Goal: Obtain resource: Obtain resource

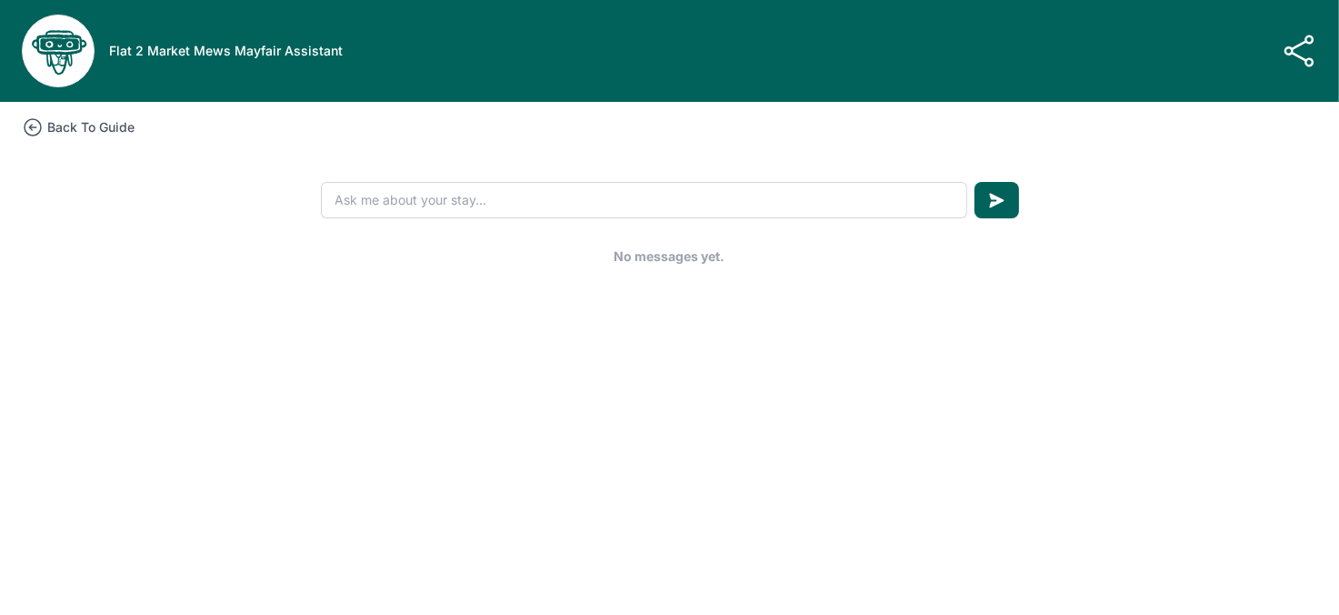
click at [32, 127] on icon at bounding box center [33, 127] width 16 height 16
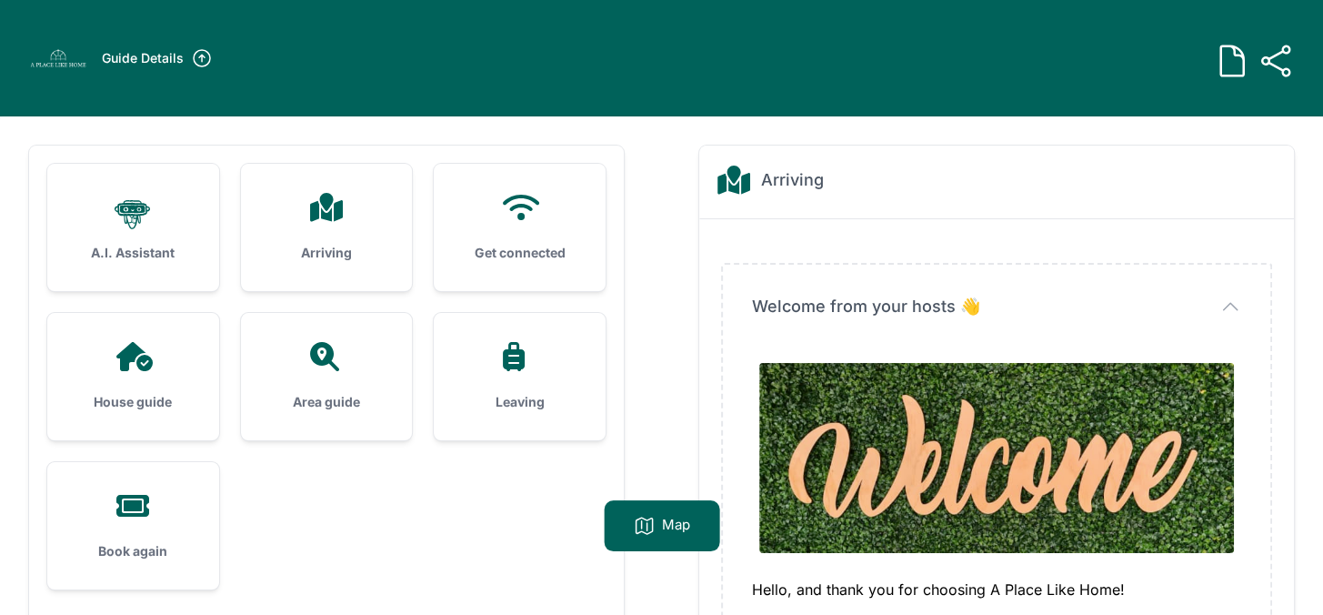
click at [507, 235] on div "Get connected" at bounding box center [520, 227] width 172 height 127
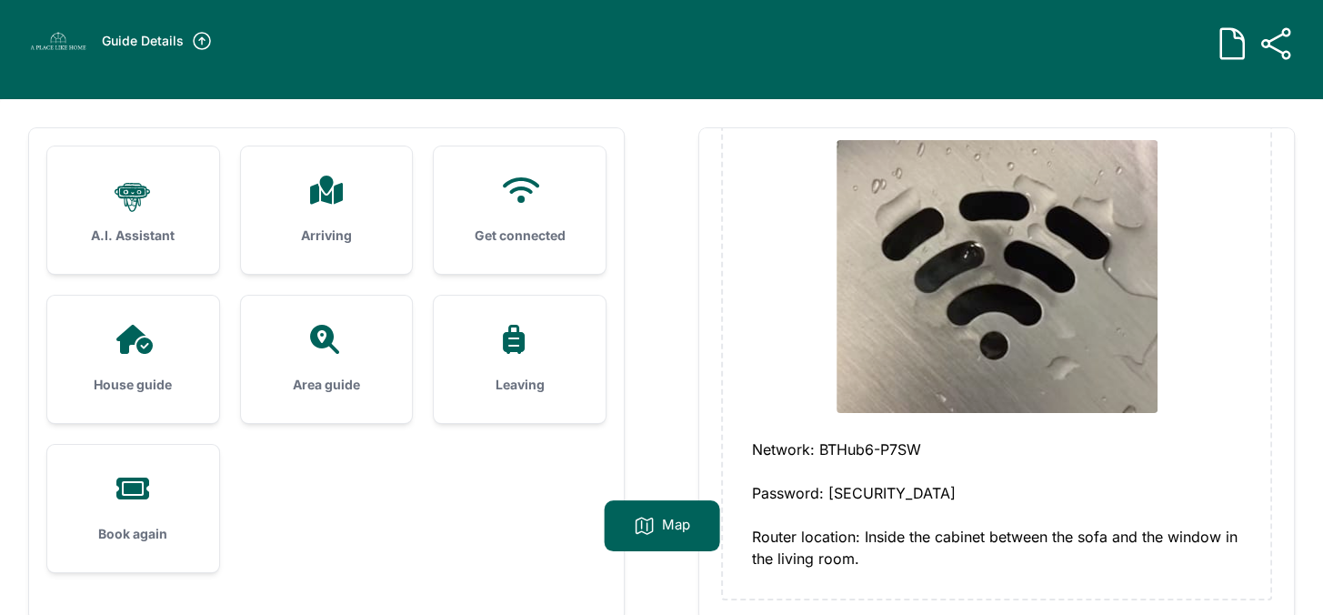
scroll to position [114, 0]
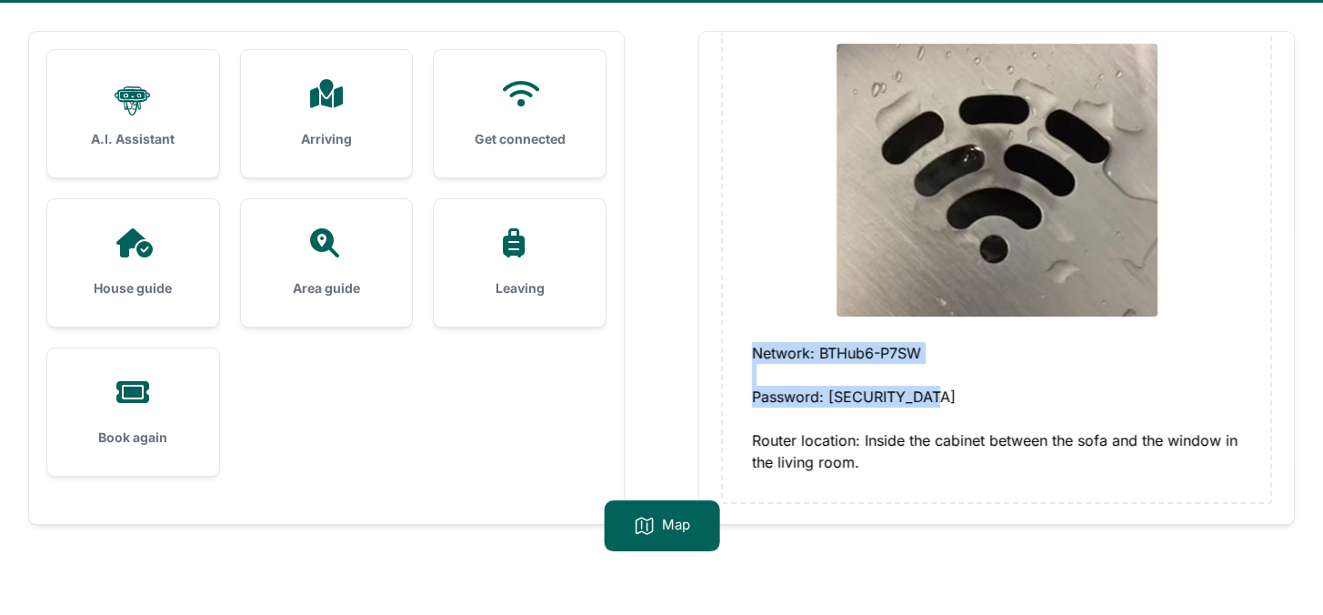
drag, startPoint x: 951, startPoint y: 396, endPoint x: 779, endPoint y: 355, distance: 176.8
click at [738, 344] on div "Wifi code Wifi code Network: BTHub6-P7SW Password: [SECURITY_DATA] Router locat…" at bounding box center [996, 223] width 547 height 556
drag, startPoint x: 791, startPoint y: 356, endPoint x: 1298, endPoint y: 340, distance: 507.6
click at [1298, 340] on div ".cls-1 { stroke-width: 0px; } A.I. Assistant Arriving Get connected House guide" at bounding box center [661, 310] width 1323 height 615
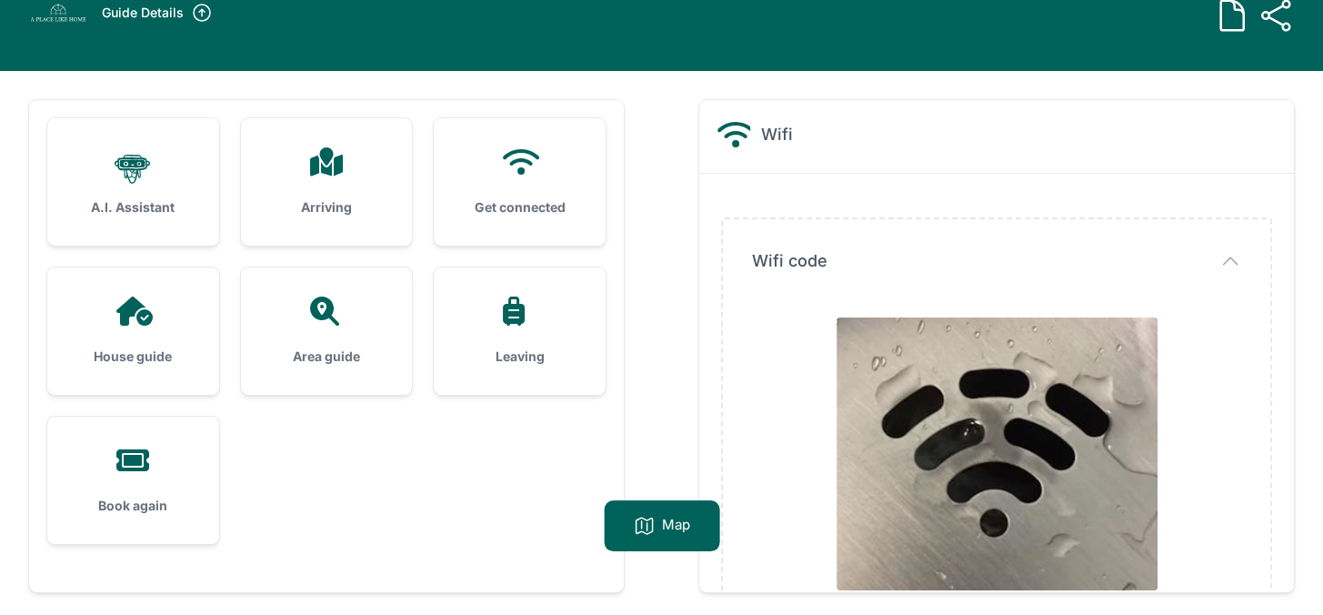
scroll to position [0, 0]
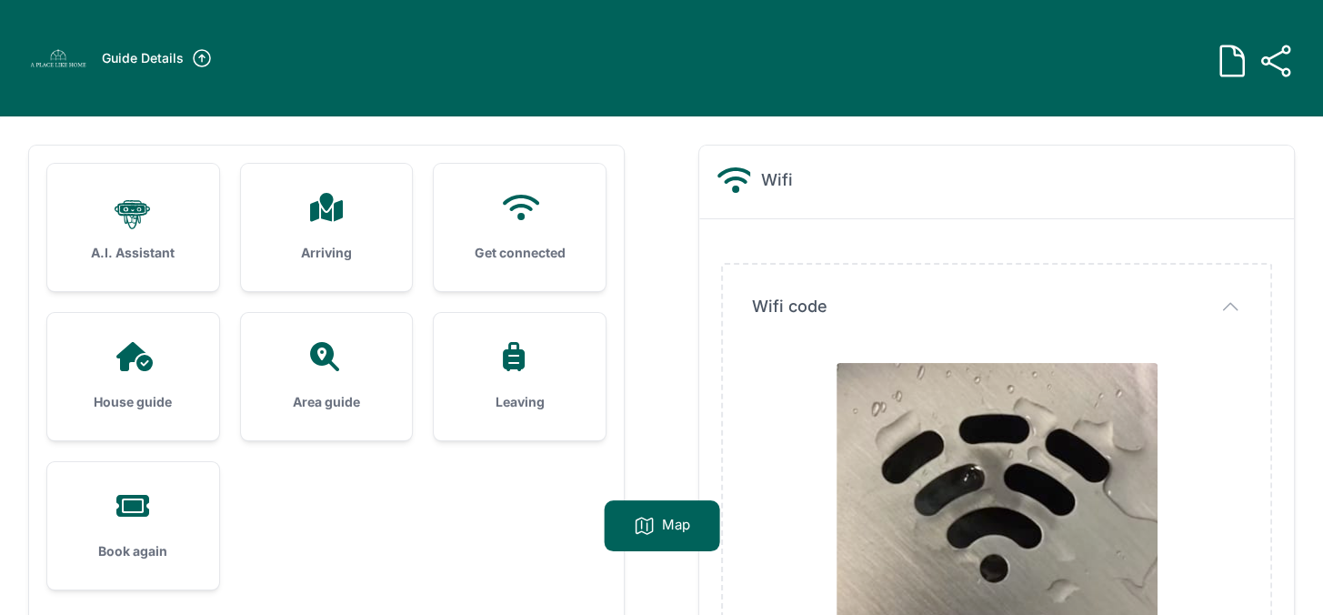
click at [1271, 55] on icon at bounding box center [1275, 61] width 36 height 36
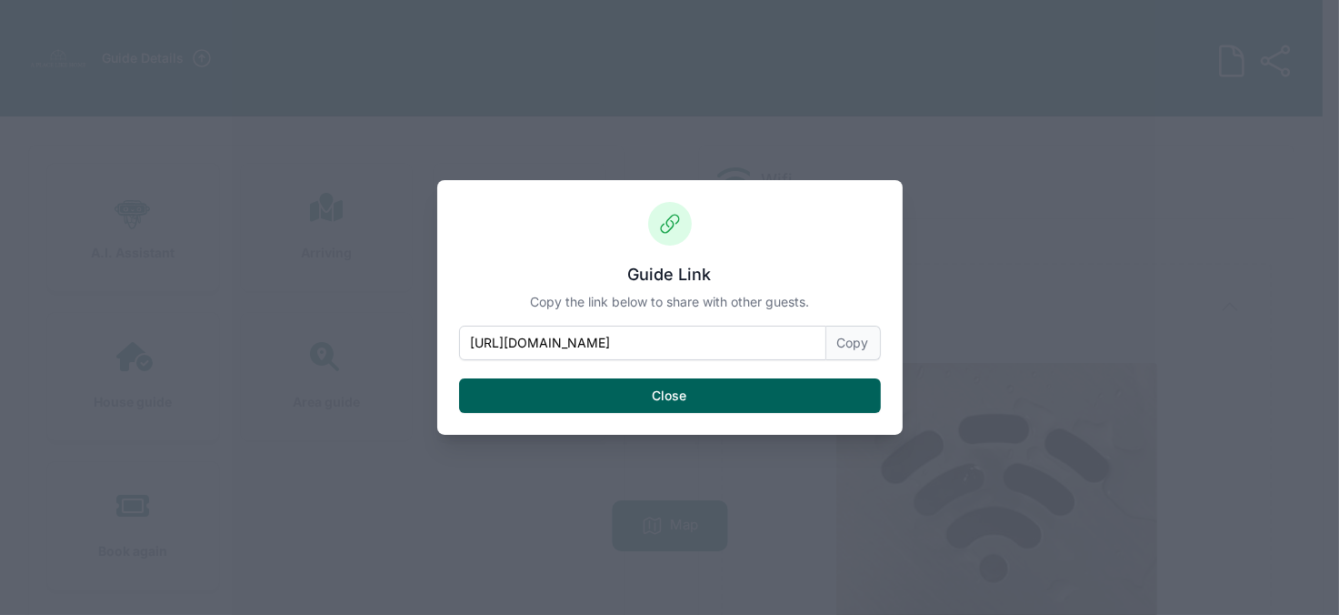
click at [849, 340] on button "Copy" at bounding box center [853, 342] width 55 height 35
click at [671, 395] on button "Close" at bounding box center [670, 395] width 422 height 35
